Goal: Task Accomplishment & Management: Manage account settings

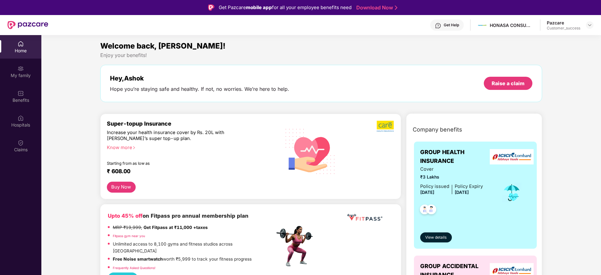
scroll to position [56, 0]
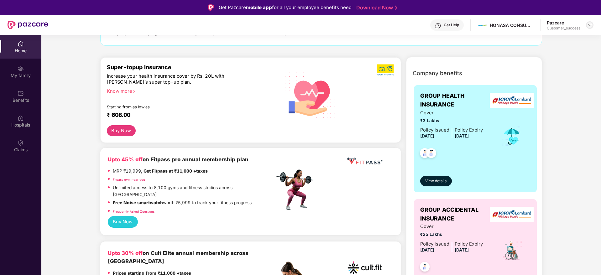
click at [589, 26] on img at bounding box center [589, 25] width 5 height 5
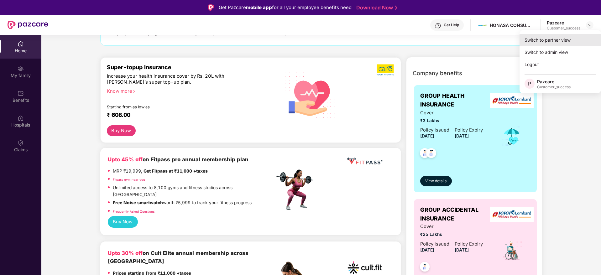
click at [556, 40] on div "Switch to partner view" at bounding box center [559, 40] width 81 height 12
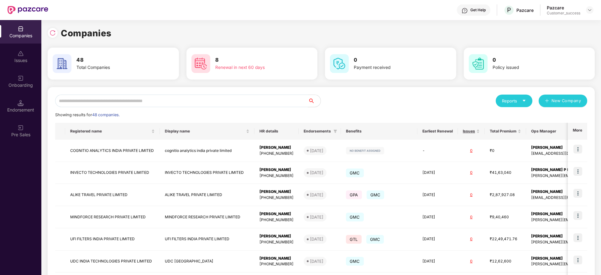
click at [93, 103] on input "text" at bounding box center [181, 101] width 253 height 13
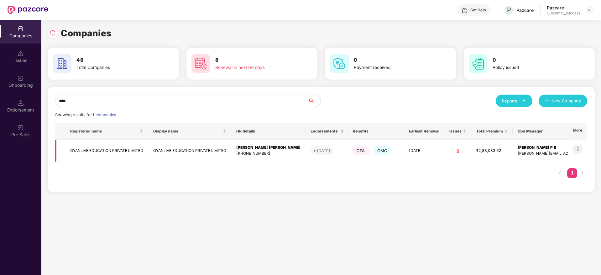
type input "****"
click at [580, 152] on img at bounding box center [577, 149] width 9 height 9
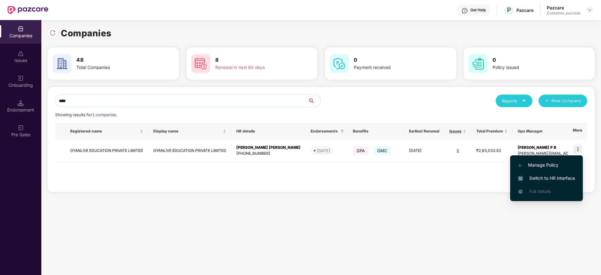
click at [547, 179] on span "Switch to HR interface" at bounding box center [546, 178] width 57 height 7
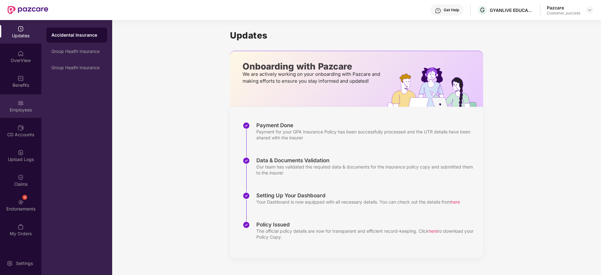
click at [20, 105] on img at bounding box center [21, 103] width 6 height 6
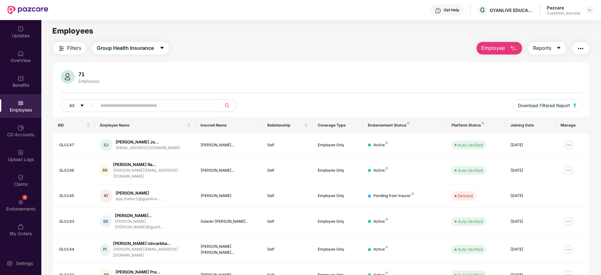
click at [125, 102] on input "text" at bounding box center [156, 105] width 112 height 9
paste input "**********"
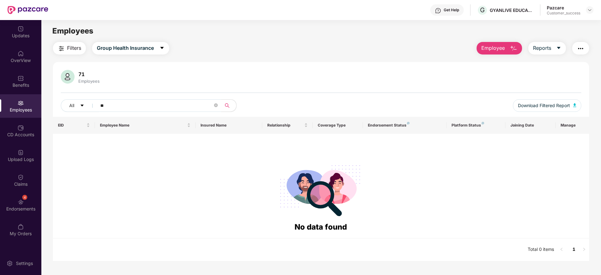
type input "*"
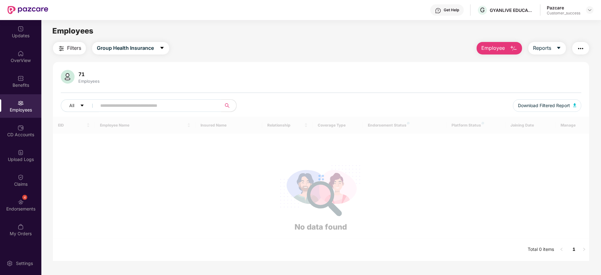
paste input "******"
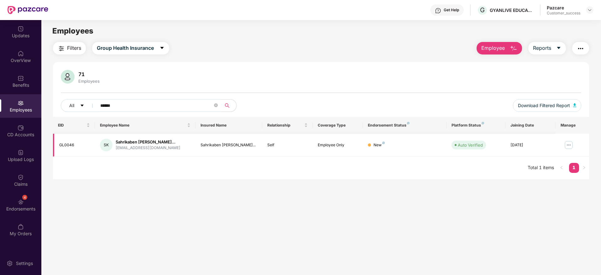
type input "******"
click at [568, 143] on img at bounding box center [569, 145] width 10 height 10
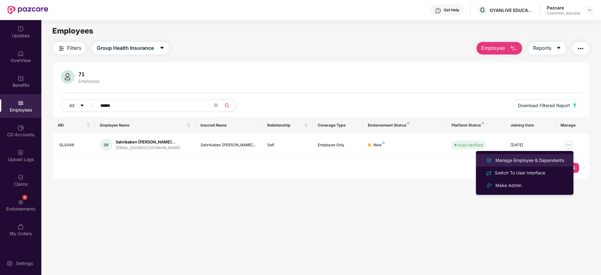
click at [515, 162] on div "Manage Employee & Dependents" at bounding box center [529, 160] width 71 height 7
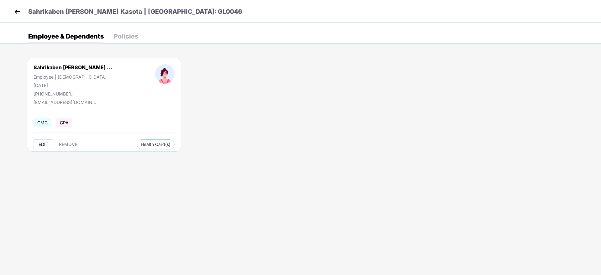
click at [44, 144] on span "EDIT" at bounding box center [44, 144] width 10 height 5
select select "******"
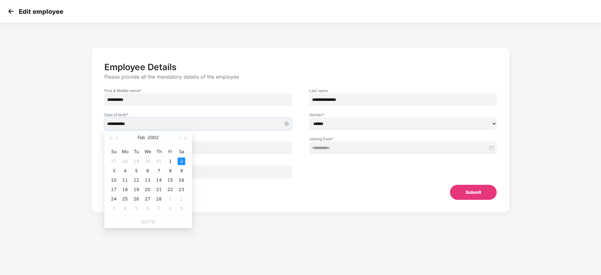
click at [165, 122] on input "**********" at bounding box center [194, 123] width 175 height 7
click at [119, 137] on button "button" at bounding box center [117, 137] width 7 height 13
click at [180, 139] on button "button" at bounding box center [178, 137] width 7 height 13
type input "**********"
click at [171, 171] on div "8" at bounding box center [170, 171] width 8 height 8
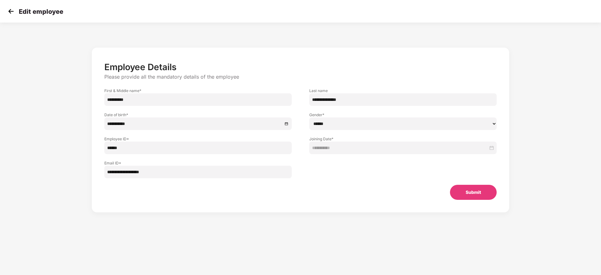
click at [473, 193] on button "Submit" at bounding box center [473, 192] width 47 height 15
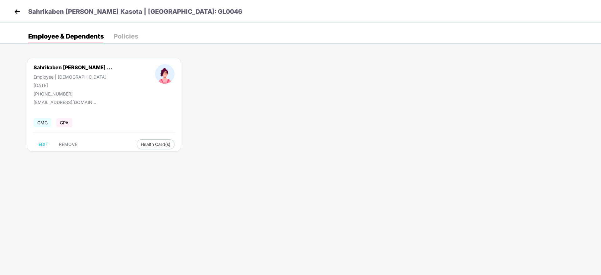
click at [118, 36] on div "Policies" at bounding box center [126, 36] width 24 height 6
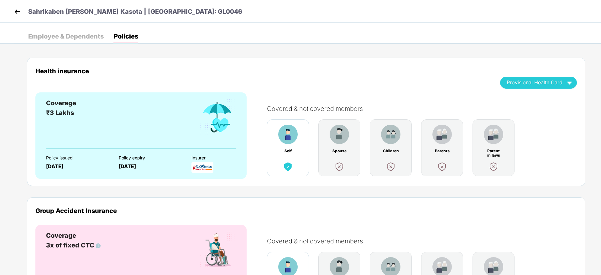
click at [71, 39] on div "Employee & Dependents" at bounding box center [65, 36] width 75 height 6
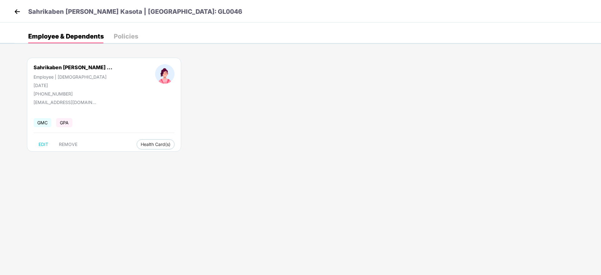
click at [20, 11] on img at bounding box center [17, 11] width 9 height 9
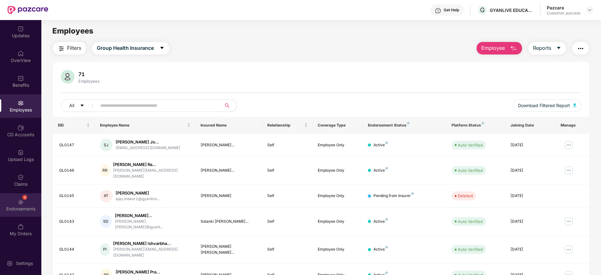
click at [22, 199] on img at bounding box center [21, 202] width 6 height 6
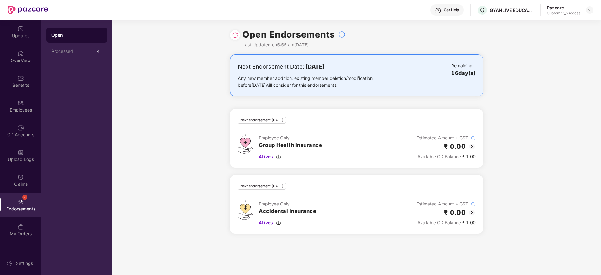
click at [235, 36] on img at bounding box center [235, 35] width 6 height 6
click at [237, 29] on div "Open Endorsements Last Updated on 2:02 pm[DATE]" at bounding box center [356, 37] width 253 height 34
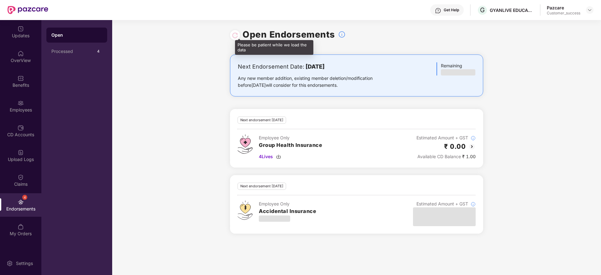
click at [237, 33] on div at bounding box center [235, 35] width 6 height 7
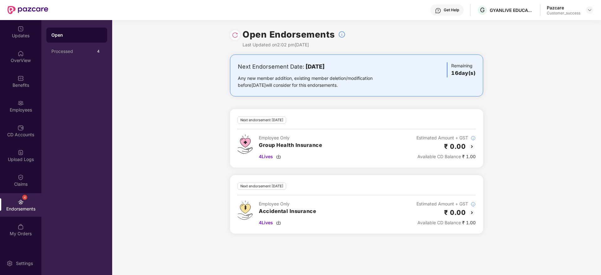
click at [234, 37] on img at bounding box center [235, 35] width 6 height 6
click at [235, 36] on img at bounding box center [235, 35] width 6 height 6
click at [590, 11] on img at bounding box center [589, 10] width 5 height 5
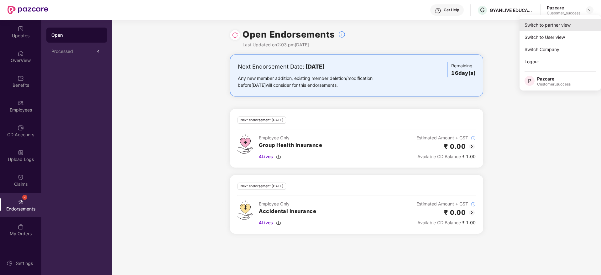
click at [561, 23] on div "Switch to partner view" at bounding box center [559, 25] width 81 height 12
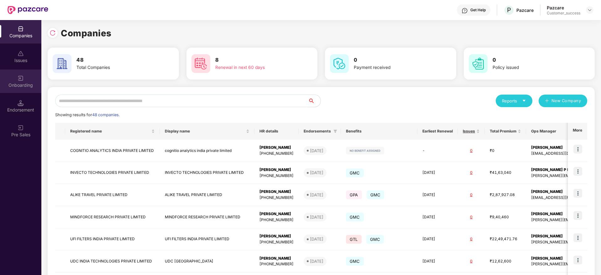
click at [21, 88] on div "Onboarding" at bounding box center [20, 81] width 41 height 23
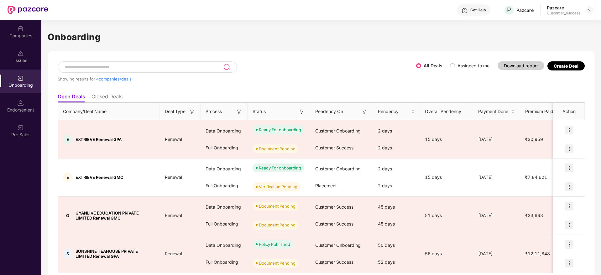
click at [335, 73] on div "Showing results for 4 companies/deals" at bounding box center [237, 75] width 358 height 29
click at [455, 64] on span "Assigned to me" at bounding box center [473, 65] width 37 height 7
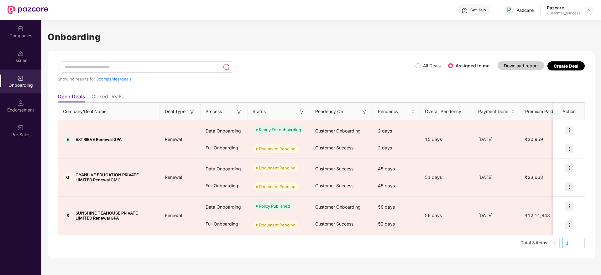
click at [19, 80] on img at bounding box center [21, 78] width 6 height 6
click at [102, 94] on li "Closed Deals" at bounding box center [106, 97] width 31 height 9
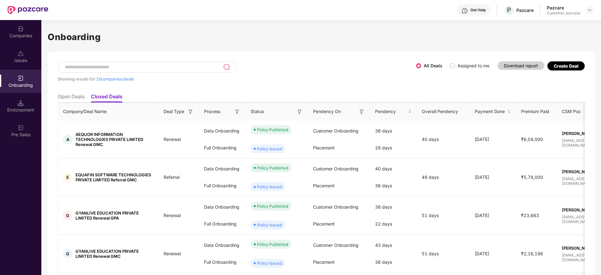
click at [70, 98] on li "Open Deals" at bounding box center [71, 97] width 27 height 9
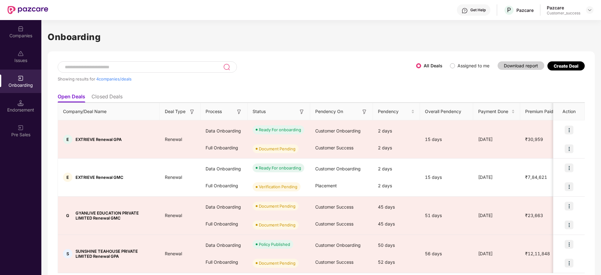
click at [287, 71] on div "Showing results for 4 companies/deals" at bounding box center [237, 75] width 358 height 29
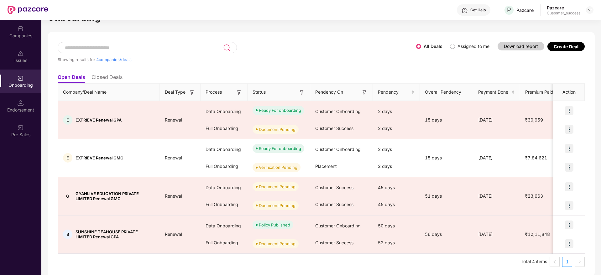
scroll to position [21, 0]
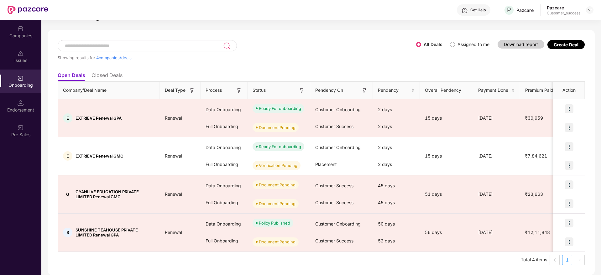
click at [114, 77] on li "Closed Deals" at bounding box center [106, 76] width 31 height 9
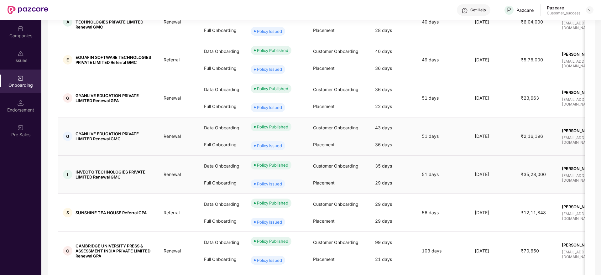
scroll to position [3, 0]
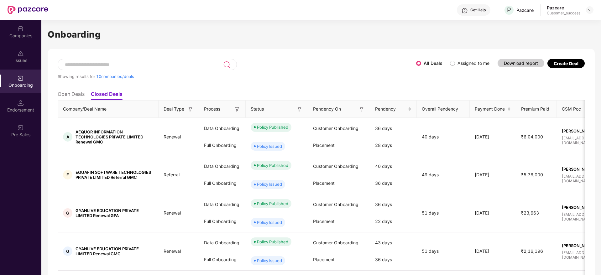
click at [20, 77] on img at bounding box center [21, 78] width 6 height 6
click at [75, 98] on li "Open Deals" at bounding box center [71, 95] width 27 height 9
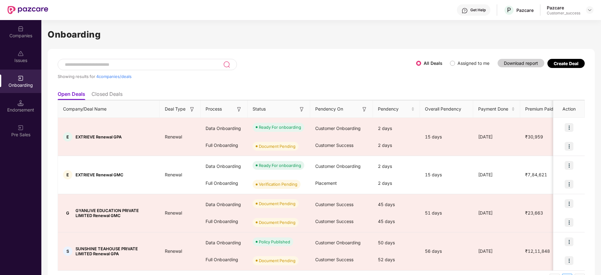
click at [31, 178] on div "Companies Issues Onboarding Endorsement Pre Sales" at bounding box center [20, 147] width 41 height 255
click at [590, 11] on img at bounding box center [589, 10] width 5 height 5
click at [21, 91] on div "Onboarding" at bounding box center [20, 81] width 41 height 23
click at [267, 46] on div "Onboarding Showing results for 4 companies/deals All Deals Assigned to me Downl…" at bounding box center [321, 161] width 547 height 266
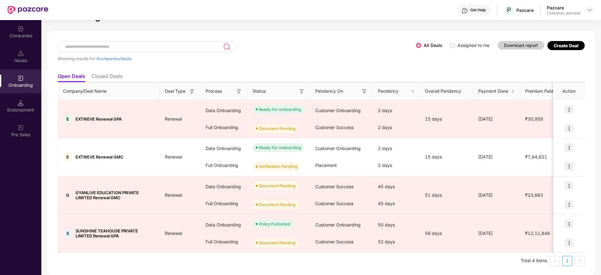
scroll to position [21, 0]
click at [591, 218] on div "Showing results for 4 companies/deals All Deals Assigned to me Download report …" at bounding box center [321, 152] width 547 height 245
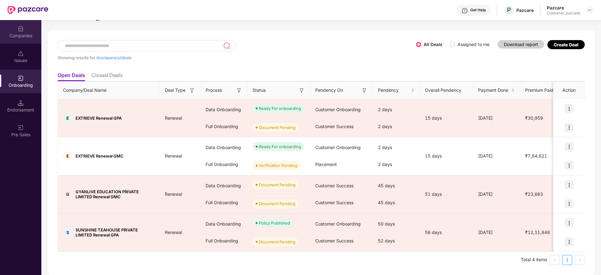
click at [24, 28] on div "Companies" at bounding box center [20, 31] width 41 height 23
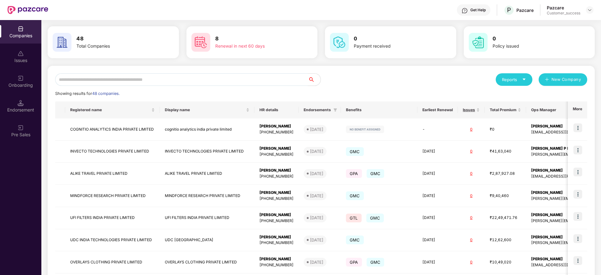
scroll to position [0, 0]
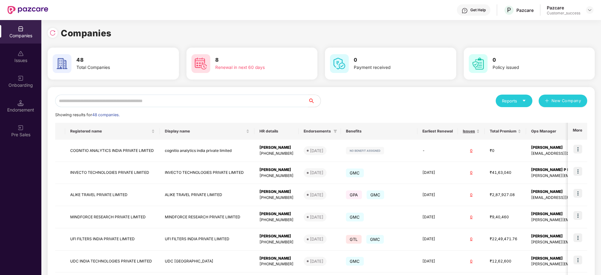
click at [148, 101] on input "text" at bounding box center [181, 101] width 253 height 13
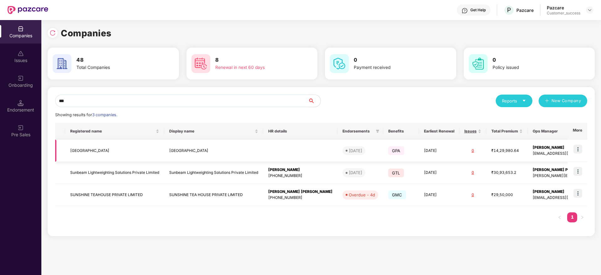
type input "***"
click at [92, 155] on td "[GEOGRAPHIC_DATA]" at bounding box center [114, 151] width 99 height 22
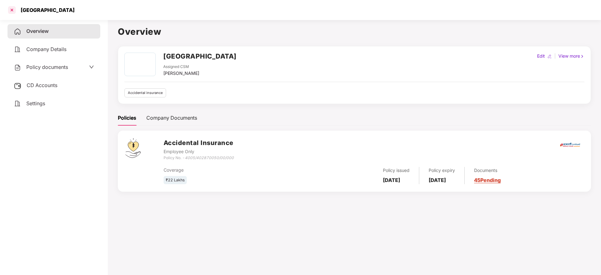
click at [14, 14] on div at bounding box center [12, 10] width 10 height 10
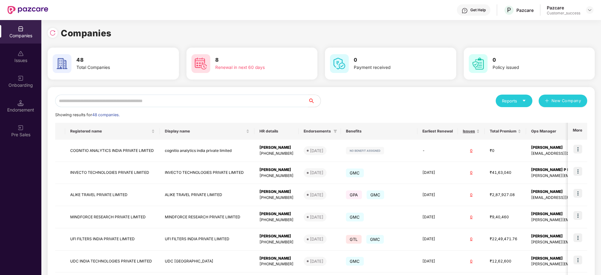
click at [123, 99] on input "text" at bounding box center [181, 101] width 253 height 13
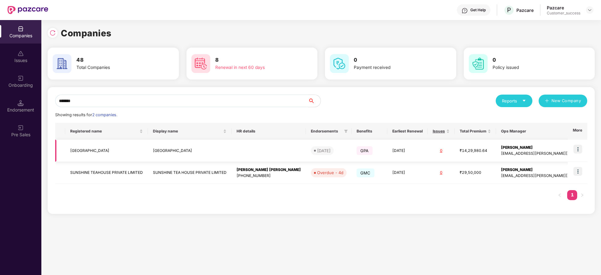
type input "*******"
click at [90, 152] on td "[GEOGRAPHIC_DATA]" at bounding box center [106, 151] width 83 height 22
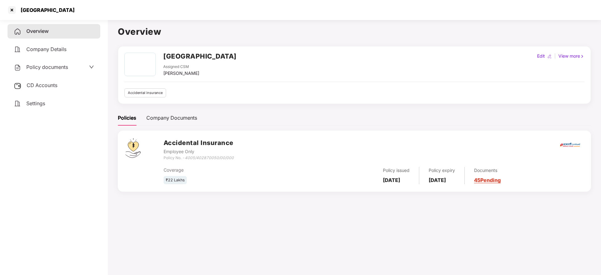
click at [495, 182] on link "45 Pending" at bounding box center [487, 180] width 27 height 6
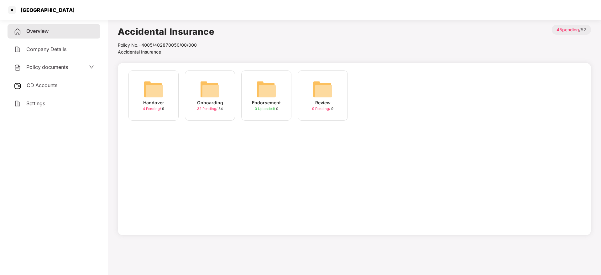
click at [213, 100] on div "Onboarding" at bounding box center [210, 102] width 26 height 7
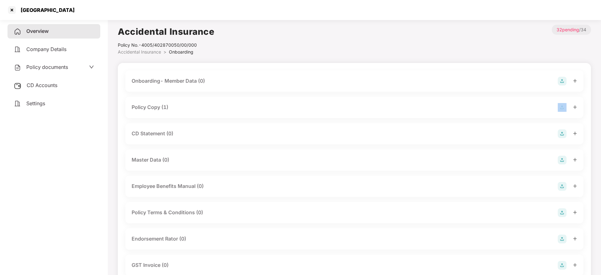
click at [213, 100] on div "Policy Copy (1)" at bounding box center [354, 107] width 458 height 21
click at [161, 108] on div "Policy Copy (1)" at bounding box center [150, 107] width 37 height 8
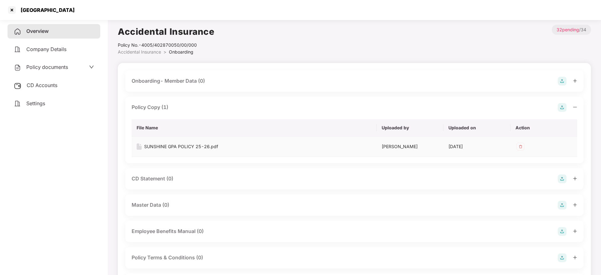
click at [175, 147] on div "SUNSHINE GPA POLICY 25-26.pdf" at bounding box center [181, 146] width 74 height 7
click at [13, 7] on div at bounding box center [12, 10] width 10 height 10
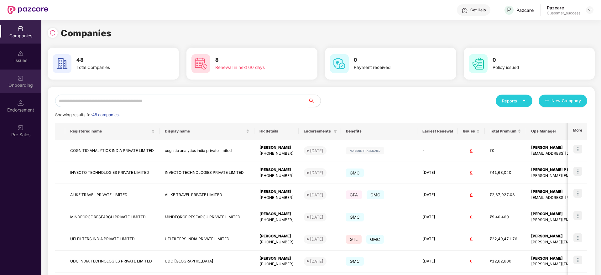
click at [25, 86] on div "Onboarding" at bounding box center [20, 85] width 41 height 6
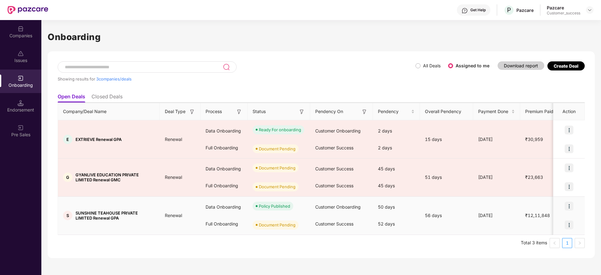
click at [570, 227] on img at bounding box center [568, 225] width 9 height 9
click at [531, 239] on span "Upload Documents" at bounding box center [540, 241] width 52 height 7
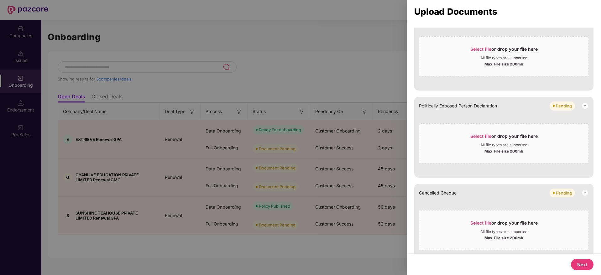
scroll to position [287, 0]
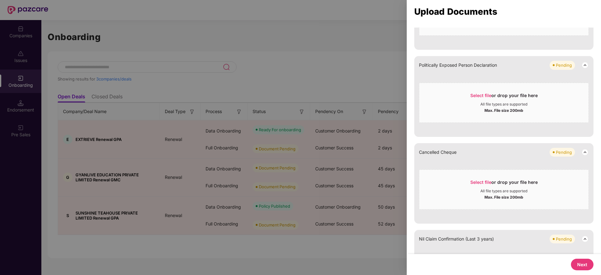
click at [579, 261] on button "Next" at bounding box center [582, 265] width 23 height 12
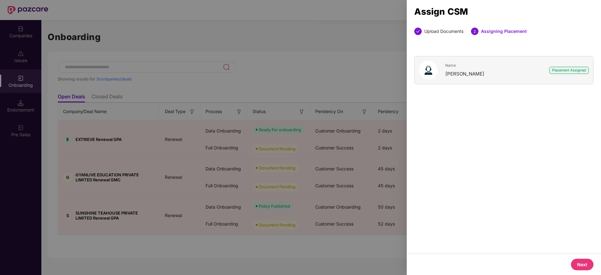
scroll to position [0, 0]
click at [580, 266] on button "Next" at bounding box center [582, 265] width 23 height 12
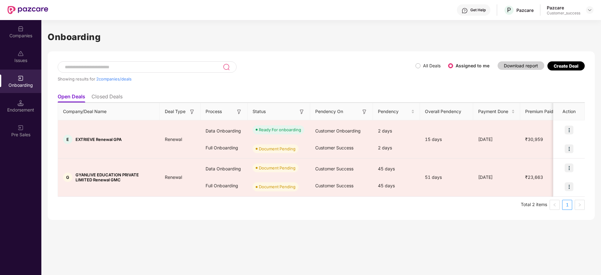
click at [108, 77] on span "2 companies/deals" at bounding box center [113, 78] width 35 height 5
click at [101, 98] on li "Closed Deals" at bounding box center [106, 97] width 31 height 9
